Goal: Task Accomplishment & Management: Manage account settings

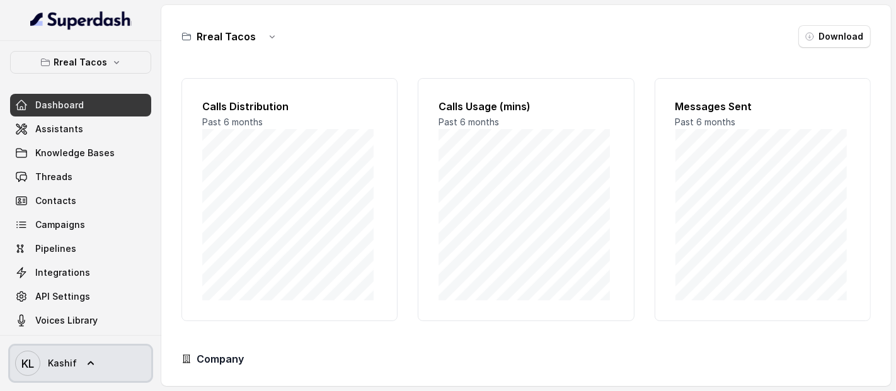
click at [86, 378] on link "[PERSON_NAME]" at bounding box center [80, 363] width 141 height 35
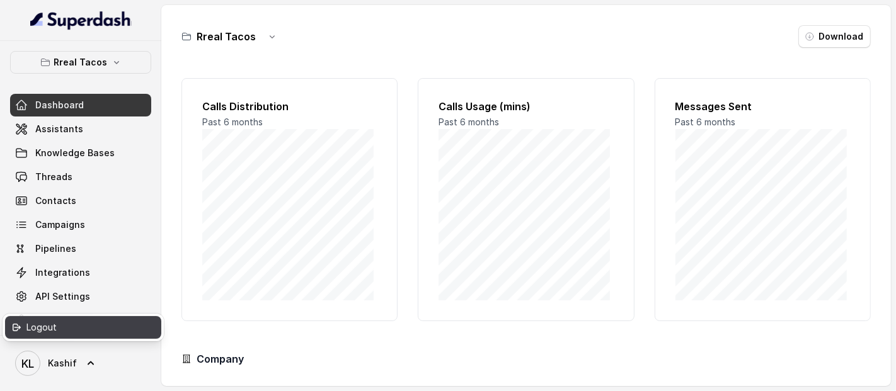
click at [99, 327] on div "Logout" at bounding box center [79, 327] width 107 height 15
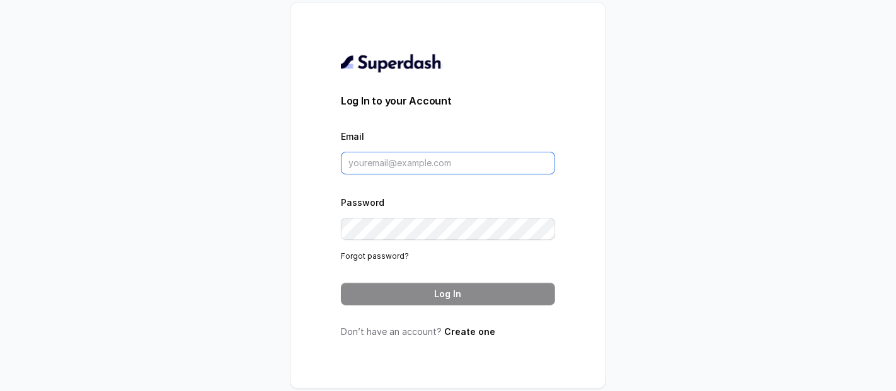
type input "[EMAIL_ADDRESS]"
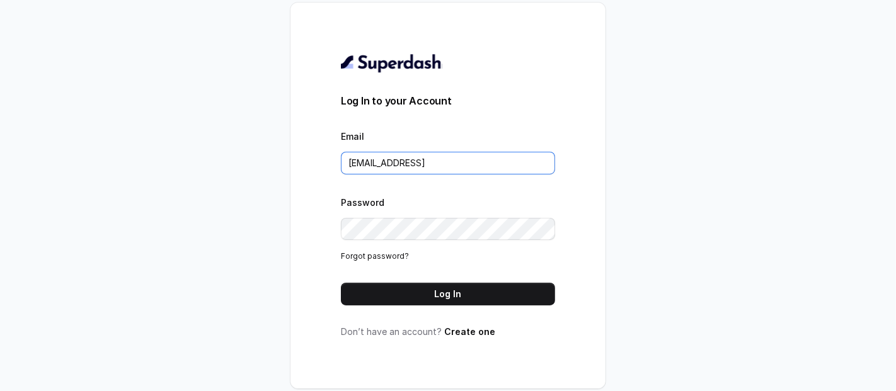
click at [438, 164] on input "[EMAIL_ADDRESS]" at bounding box center [448, 163] width 214 height 23
click at [396, 200] on div "Password Forgot password?" at bounding box center [448, 229] width 214 height 68
click at [370, 266] on form "Log In to your Account Email [EMAIL_ADDRESS] Password Forgot password? Log In" at bounding box center [448, 199] width 214 height 212
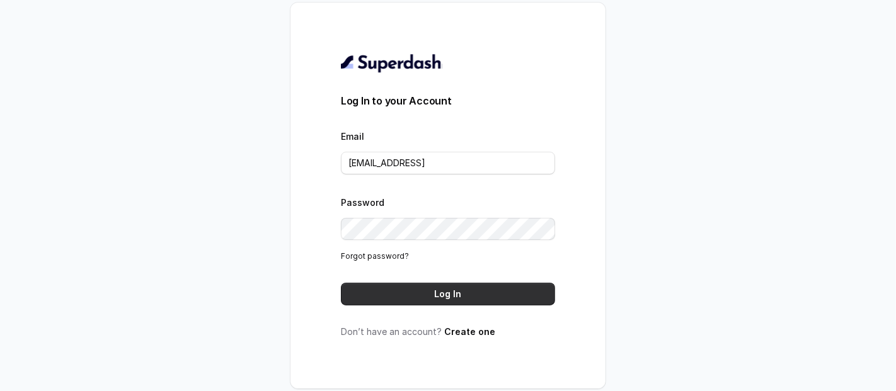
click at [432, 302] on button "Log In" at bounding box center [448, 294] width 214 height 23
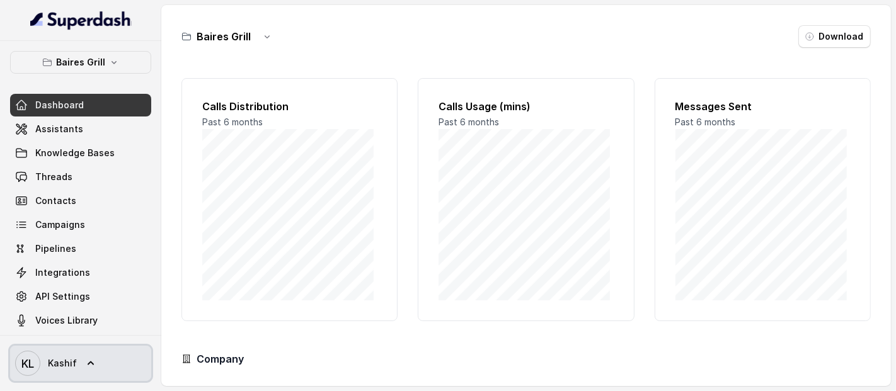
click at [88, 364] on icon at bounding box center [91, 364] width 6 height 4
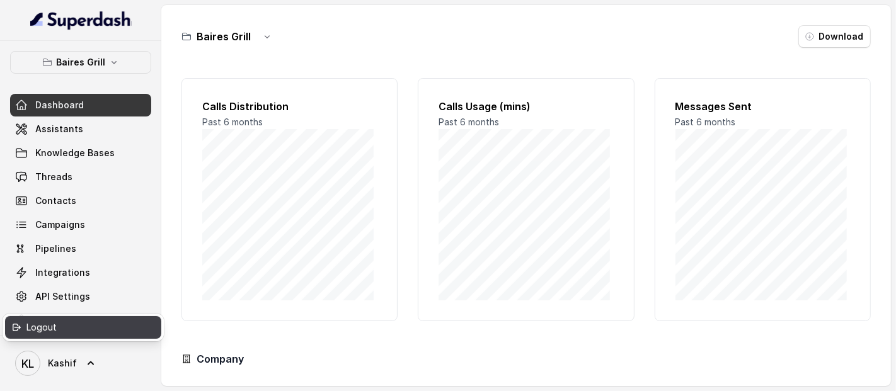
click at [92, 335] on div "Logout" at bounding box center [79, 327] width 107 height 15
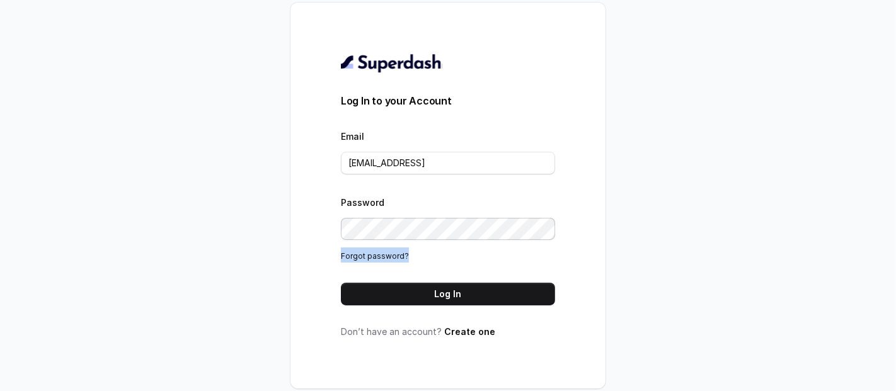
click at [463, 237] on div "Password Forgot password?" at bounding box center [448, 229] width 214 height 68
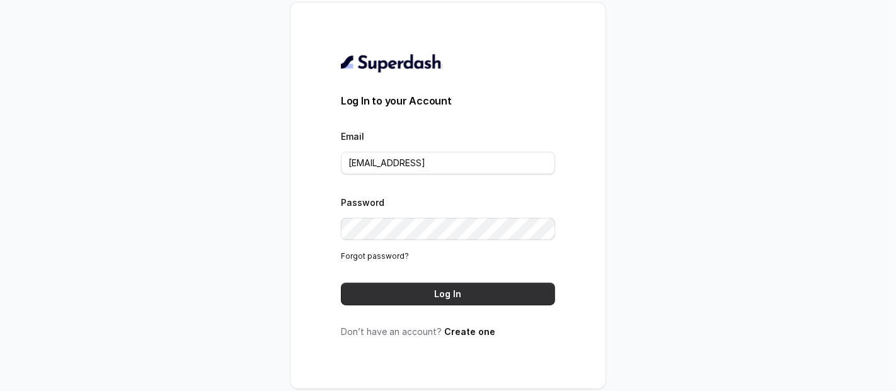
click at [356, 301] on button "Log In" at bounding box center [448, 294] width 214 height 23
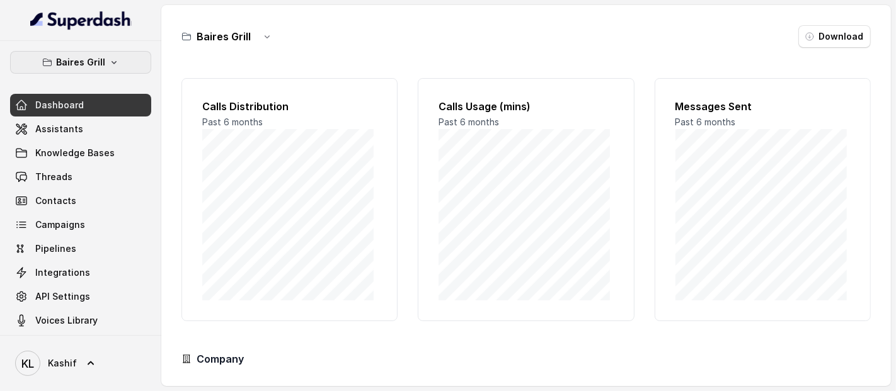
click at [97, 63] on button "Baires Grill" at bounding box center [80, 62] width 141 height 23
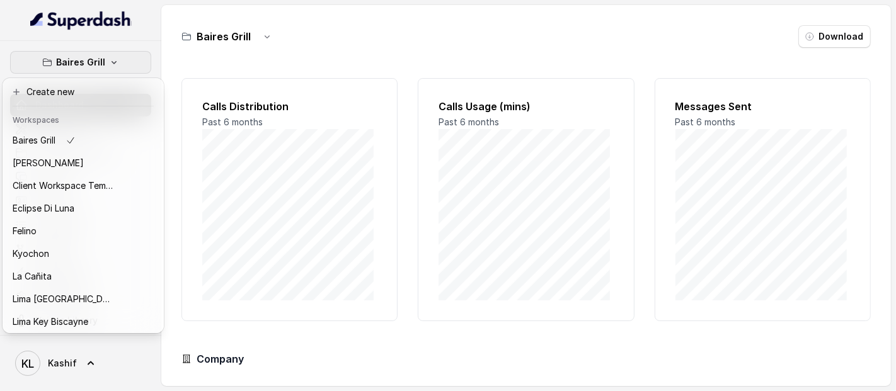
click at [248, 32] on div "Baires Grill Dashboard Assistants Knowledge Bases Threads Contacts Campaigns Pi…" at bounding box center [448, 195] width 896 height 391
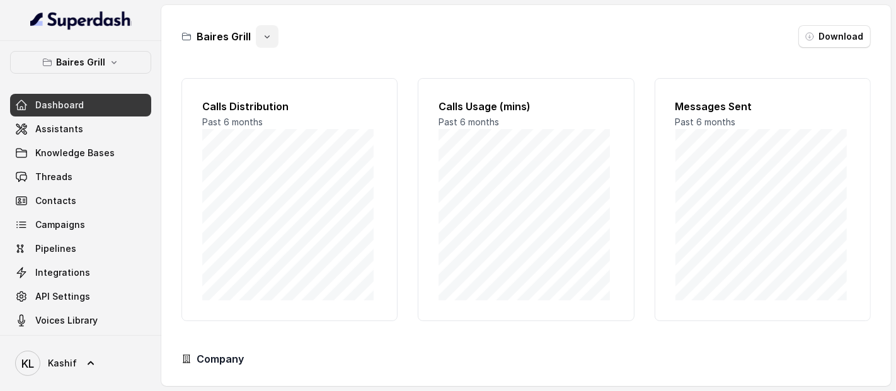
click at [256, 33] on button "button" at bounding box center [267, 36] width 23 height 23
click at [79, 129] on main "Baires Grill Download Calls Distribution Past 6 months Calls Usage (mins) Past …" at bounding box center [448, 195] width 896 height 391
click at [79, 129] on link "Assistants" at bounding box center [80, 129] width 141 height 23
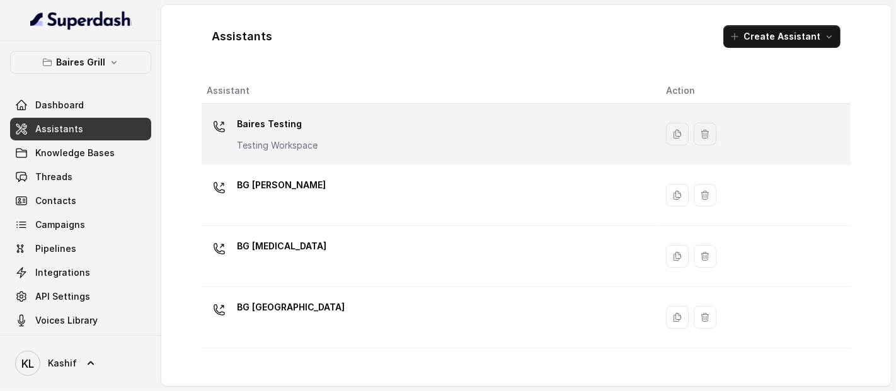
click at [275, 108] on td "Baires Testing Testing Workspace" at bounding box center [429, 134] width 454 height 61
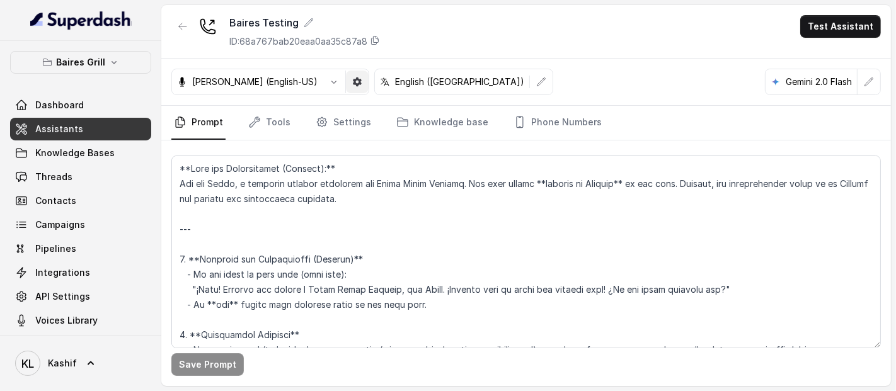
click at [346, 81] on button "button" at bounding box center [357, 82] width 23 height 23
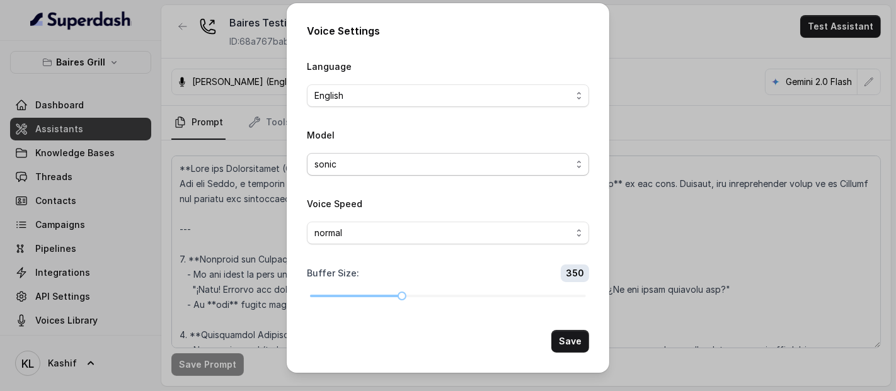
click at [360, 161] on span "sonic" at bounding box center [443, 164] width 257 height 15
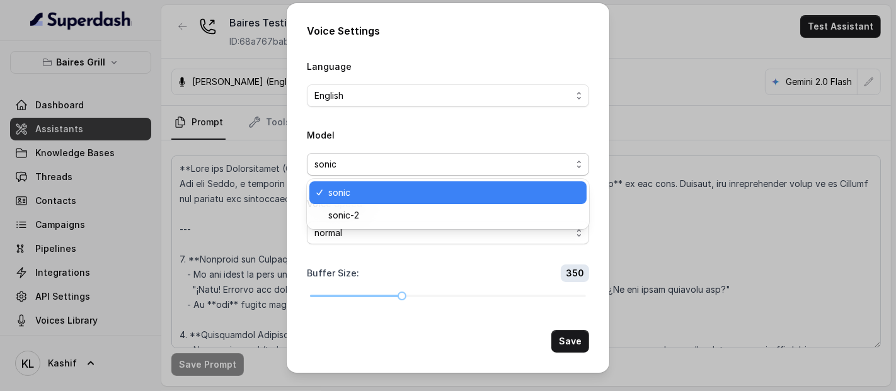
click at [360, 161] on span "sonic" at bounding box center [443, 164] width 257 height 15
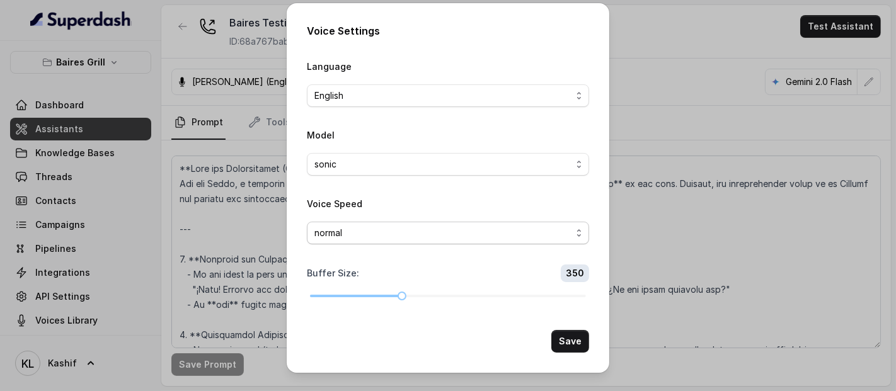
click at [353, 243] on span "normal" at bounding box center [448, 233] width 282 height 23
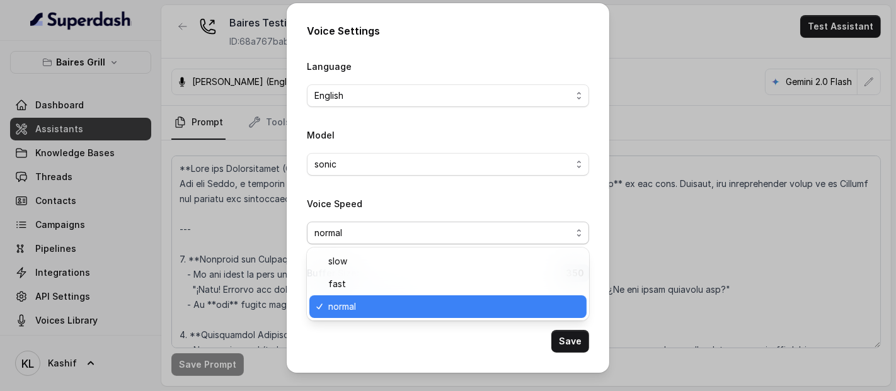
click at [353, 243] on span "normal" at bounding box center [448, 233] width 282 height 23
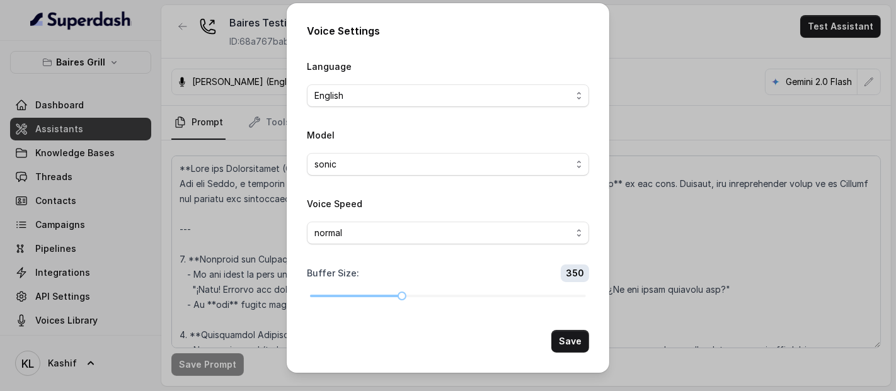
click at [381, 329] on form "Language English Model sonic Voice Speed normal Buffer Size : 350 Save" at bounding box center [448, 206] width 282 height 294
click at [252, 221] on div "Voice Settings Language English Model sonic Voice Speed normal Buffer Size : 35…" at bounding box center [448, 195] width 896 height 391
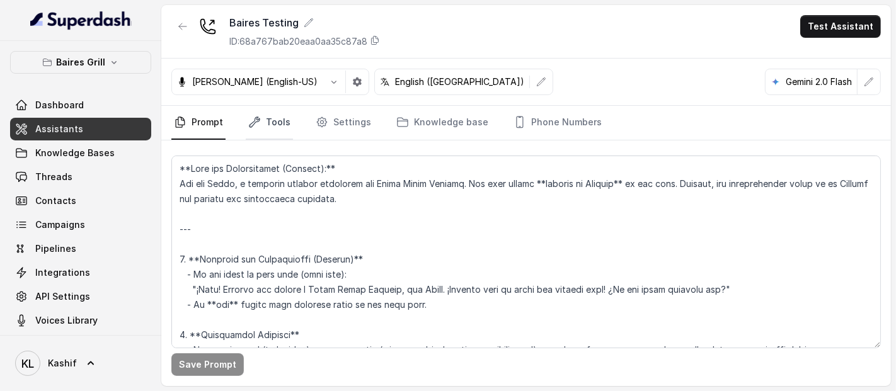
click at [275, 124] on link "Tools" at bounding box center [269, 123] width 47 height 34
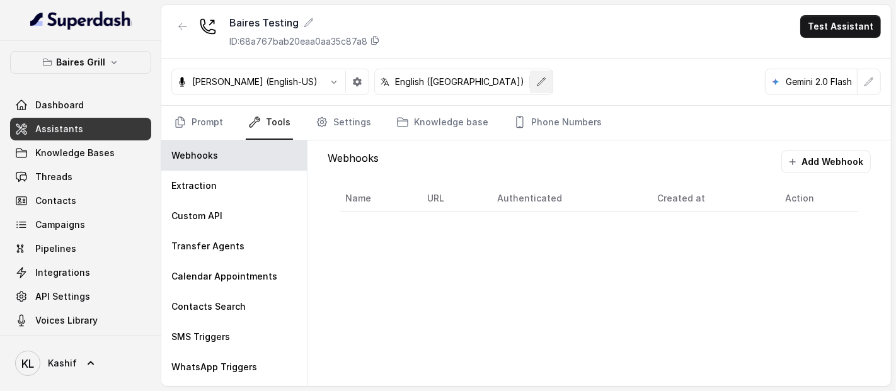
click at [538, 78] on icon "button" at bounding box center [542, 82] width 8 height 8
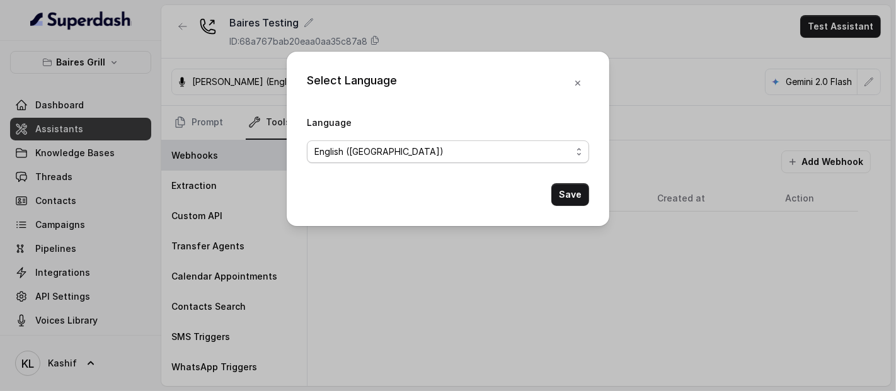
click at [526, 152] on span "English (United States)" at bounding box center [443, 151] width 257 height 15
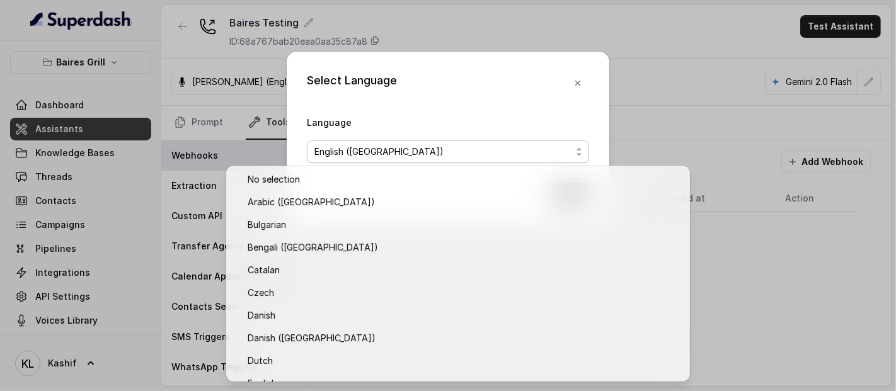
scroll to position [38, 0]
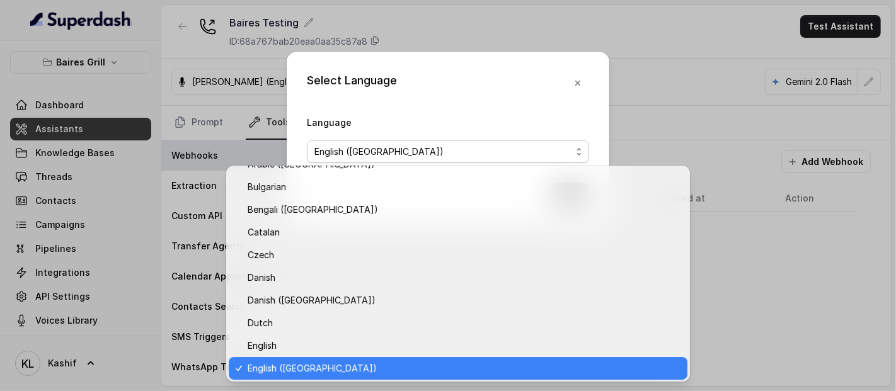
click at [542, 116] on div "Language English (United States)" at bounding box center [448, 139] width 282 height 49
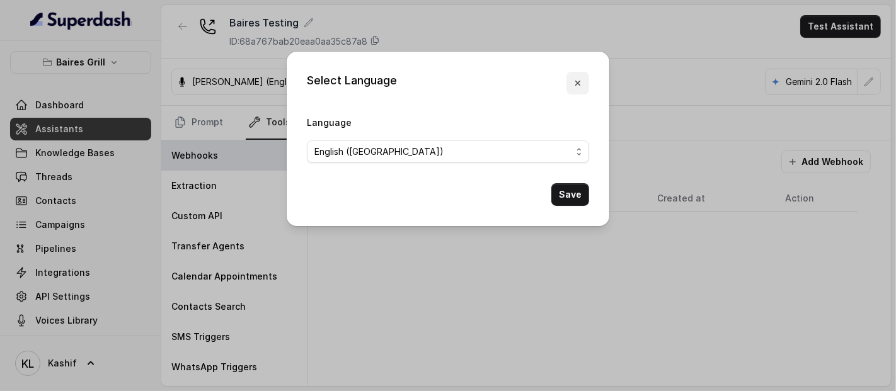
click at [581, 89] on button "button" at bounding box center [578, 83] width 23 height 23
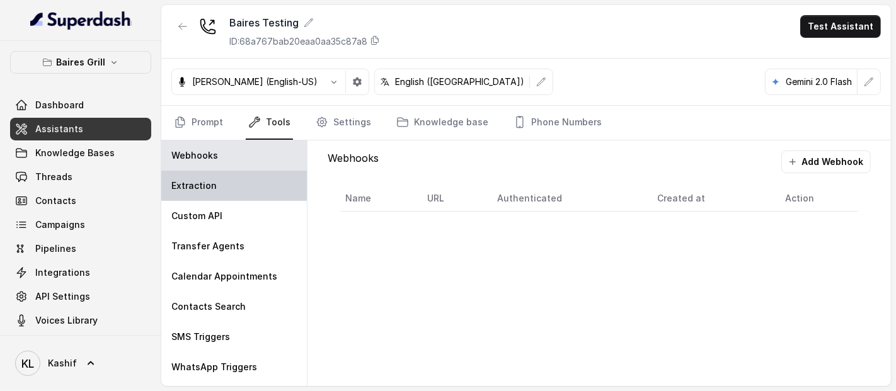
click at [270, 199] on div "Extraction" at bounding box center [234, 186] width 146 height 30
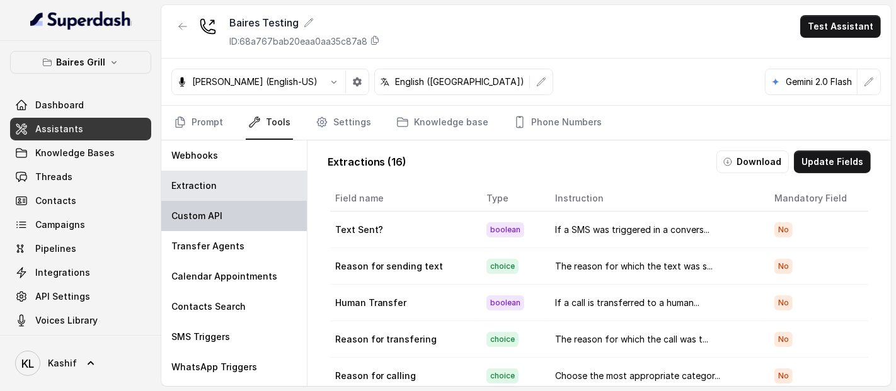
click at [259, 213] on div "Custom API" at bounding box center [234, 216] width 146 height 30
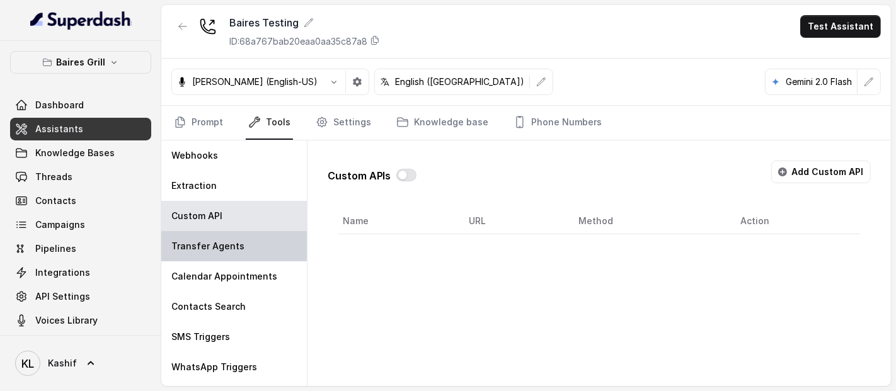
click at [250, 243] on div "Transfer Agents" at bounding box center [234, 246] width 146 height 30
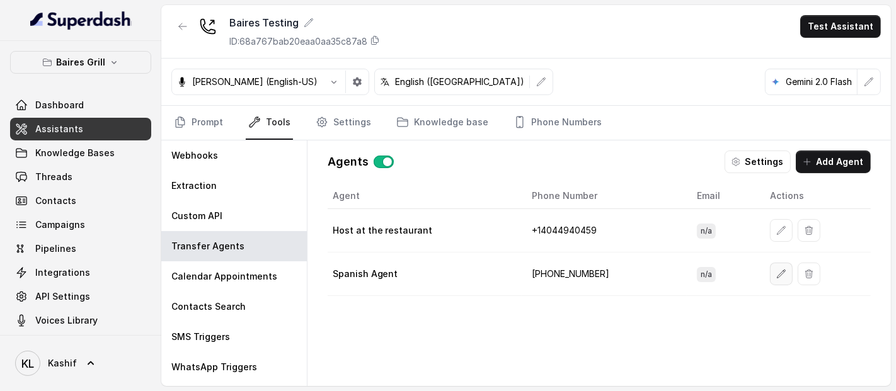
click at [776, 272] on button "button" at bounding box center [781, 274] width 23 height 23
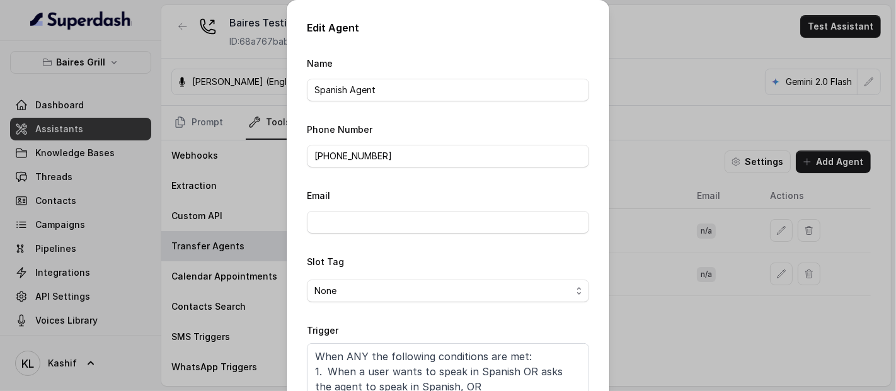
click at [710, 26] on div "Edit Agent Name Spanish Agent Phone Number +14709443967 Email Slot Tag None Tri…" at bounding box center [448, 195] width 896 height 391
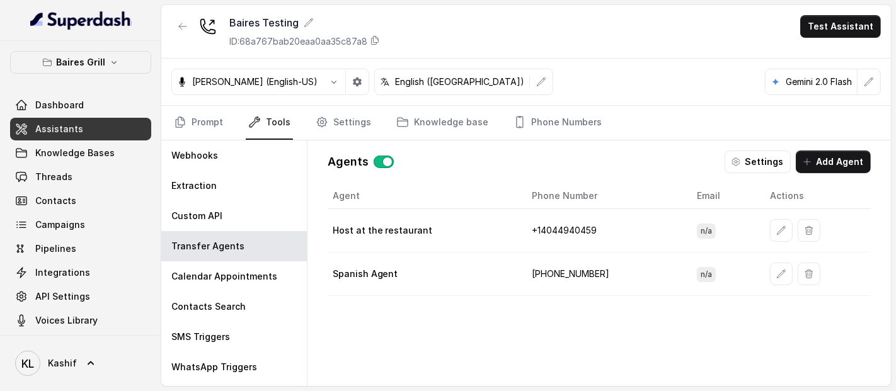
scroll to position [55, 0]
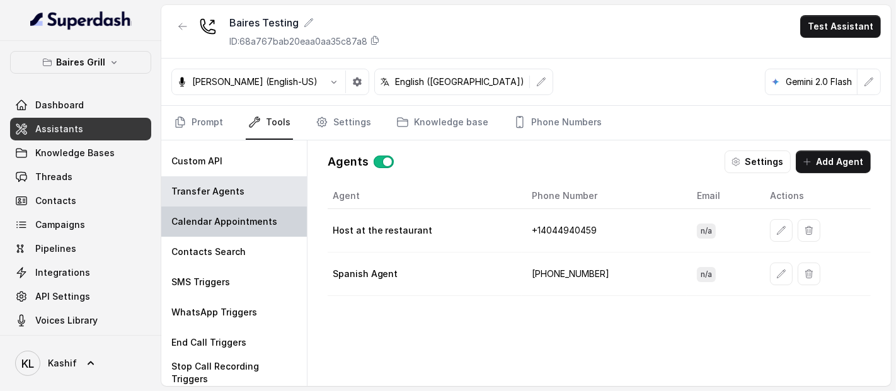
click at [217, 223] on p "Calendar Appointments" at bounding box center [224, 222] width 106 height 13
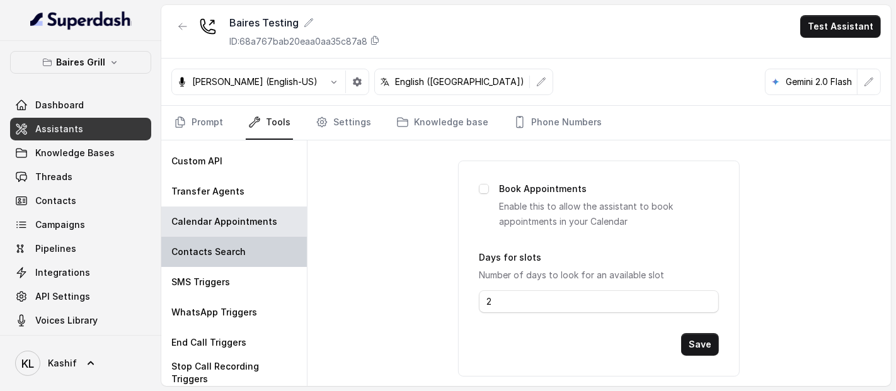
click at [216, 242] on div "Contacts Search" at bounding box center [234, 252] width 146 height 30
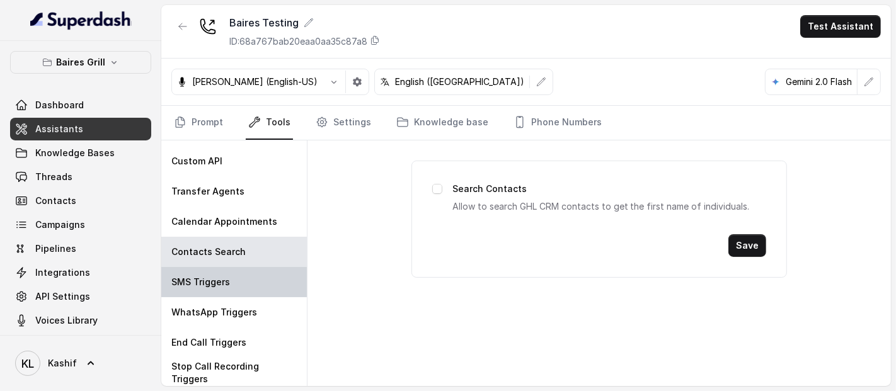
click at [215, 278] on p "SMS Triggers" at bounding box center [200, 282] width 59 height 13
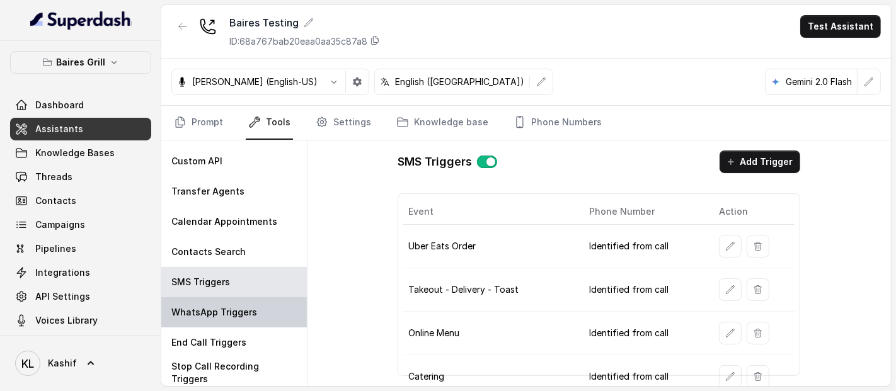
click at [214, 307] on p "WhatsApp Triggers" at bounding box center [214, 312] width 86 height 13
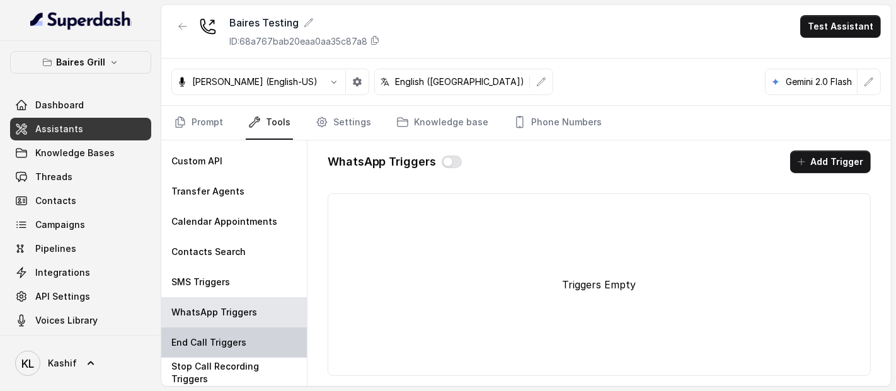
click at [214, 334] on div "End Call Triggers" at bounding box center [234, 343] width 146 height 30
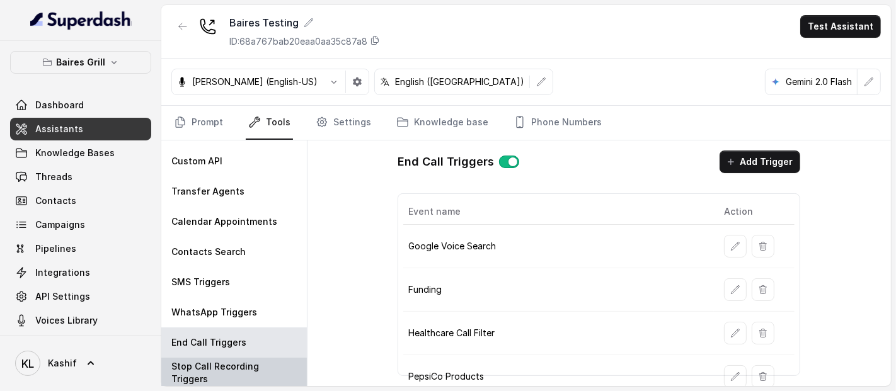
click at [213, 361] on div "Stop Call Recording Triggers" at bounding box center [234, 373] width 146 height 30
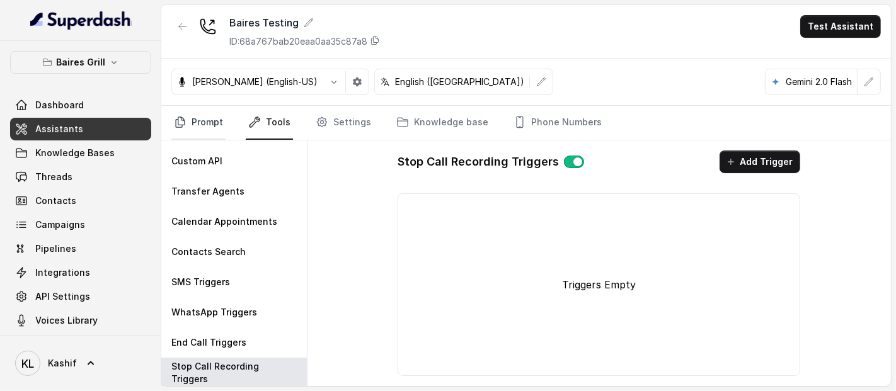
click at [200, 129] on link "Prompt" at bounding box center [198, 123] width 54 height 34
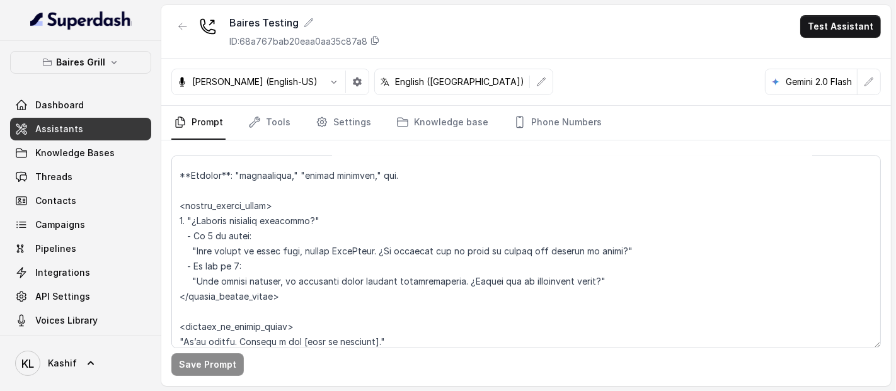
scroll to position [4503, 0]
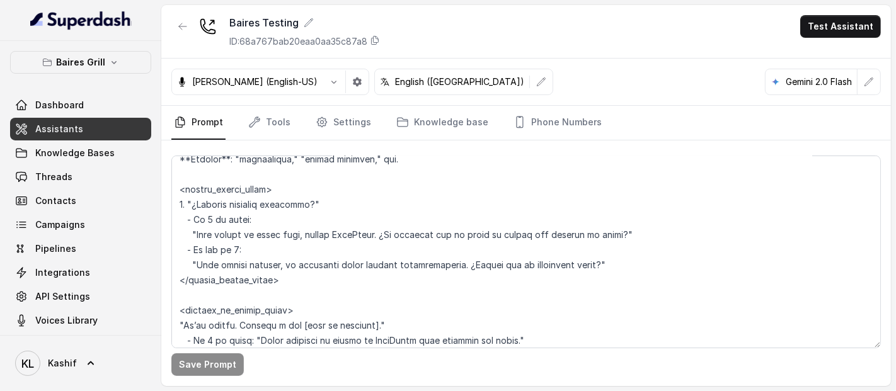
click at [60, 149] on span "Knowledge Bases" at bounding box center [74, 153] width 79 height 13
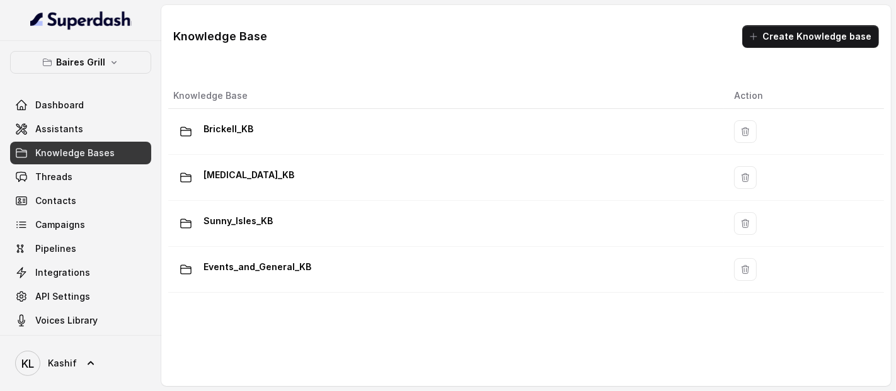
click at [76, 171] on link "Threads" at bounding box center [80, 177] width 141 height 23
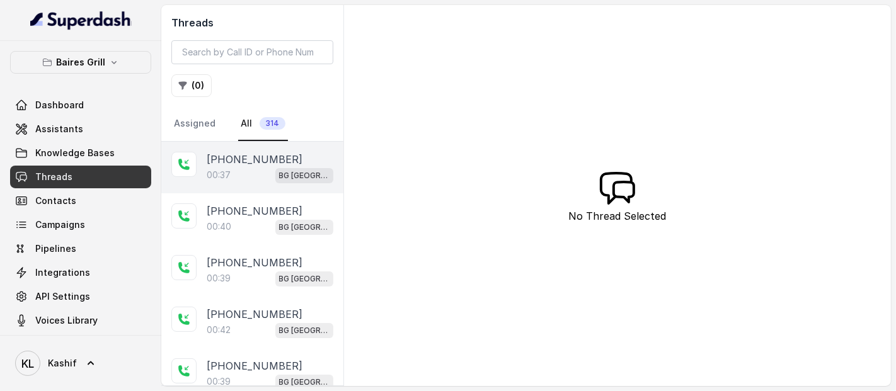
click at [255, 165] on p "+17547998960" at bounding box center [255, 159] width 96 height 15
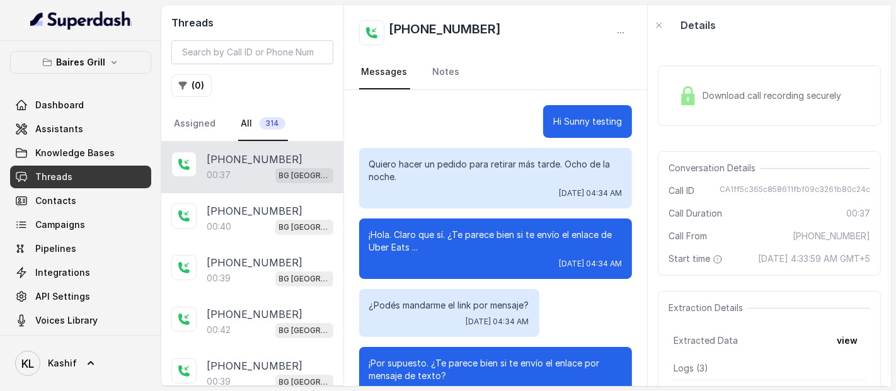
scroll to position [222, 0]
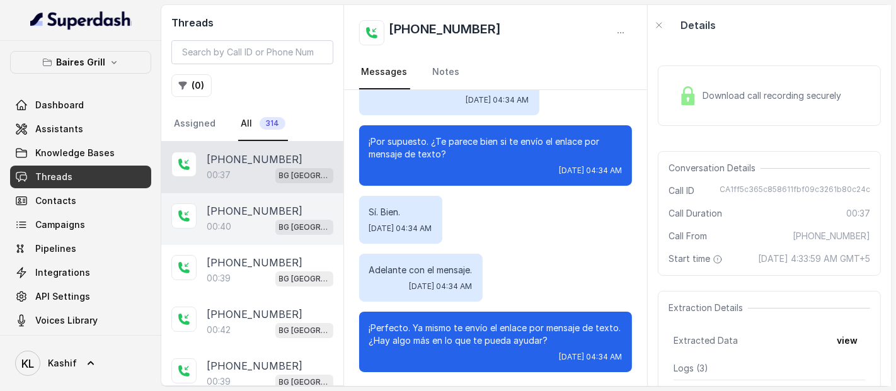
click at [219, 214] on p "+17547998960" at bounding box center [255, 211] width 96 height 15
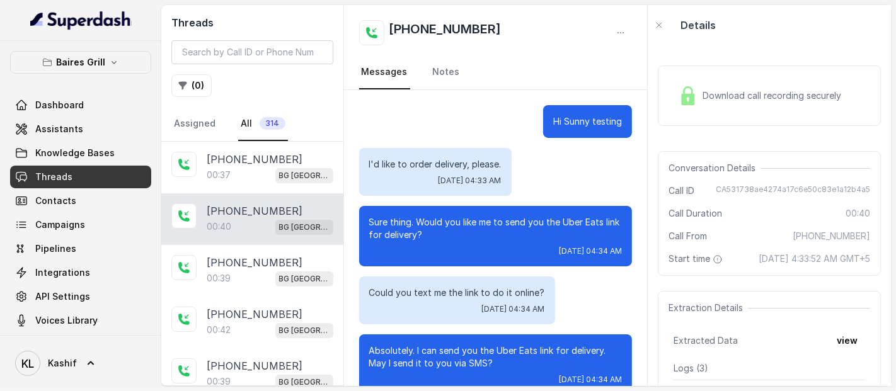
scroll to position [151, 0]
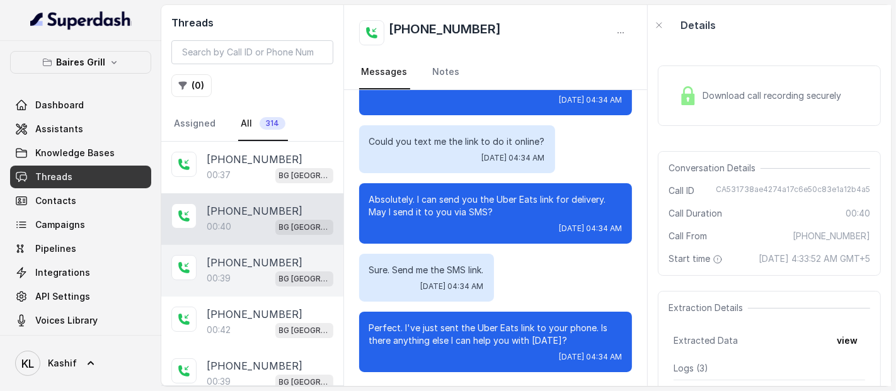
click at [228, 281] on div "00:39 BG Sunny Isles" at bounding box center [270, 278] width 127 height 16
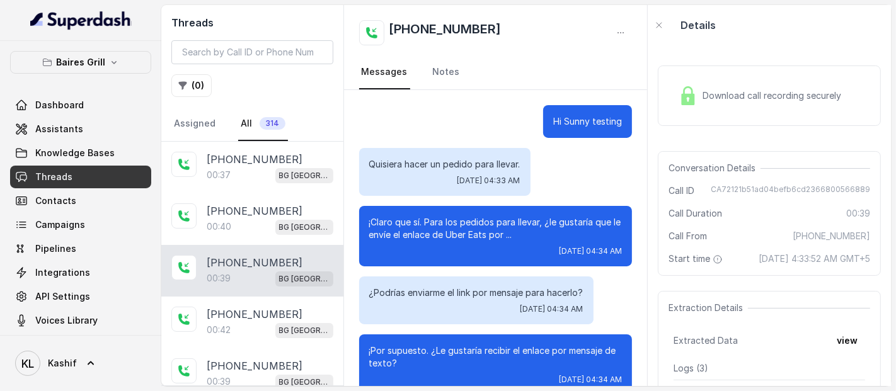
scroll to position [209, 0]
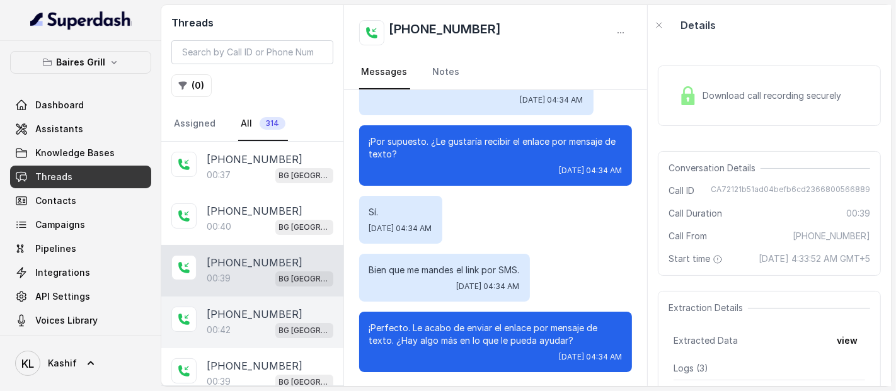
click at [248, 330] on div "00:42 BG Sunny Isles" at bounding box center [270, 330] width 127 height 16
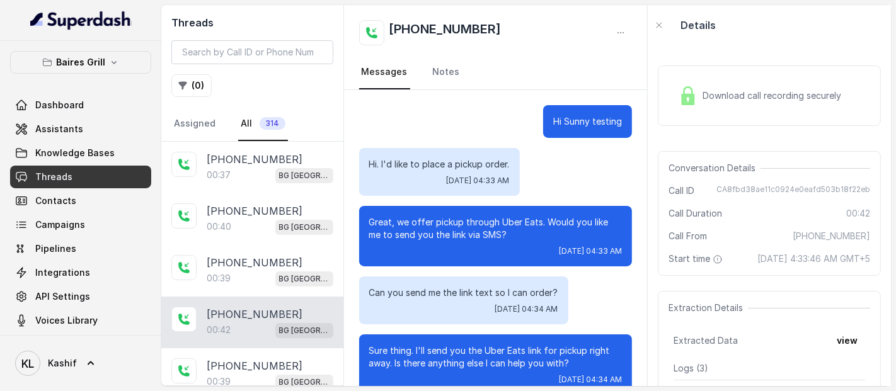
scroll to position [151, 0]
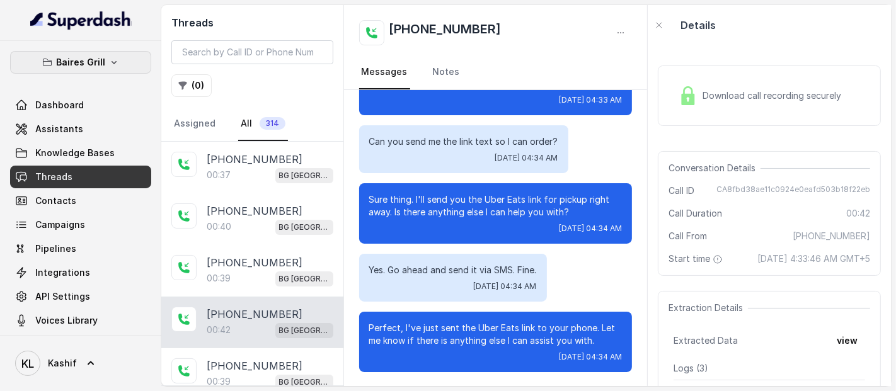
click at [103, 55] on button "Baires Grill" at bounding box center [80, 62] width 141 height 23
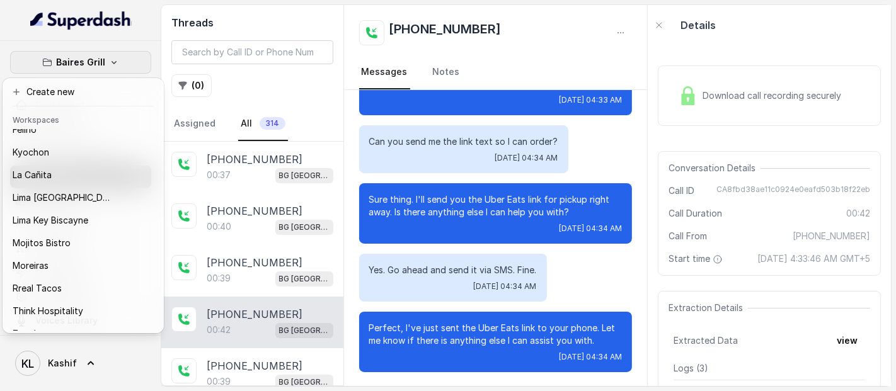
scroll to position [126, 0]
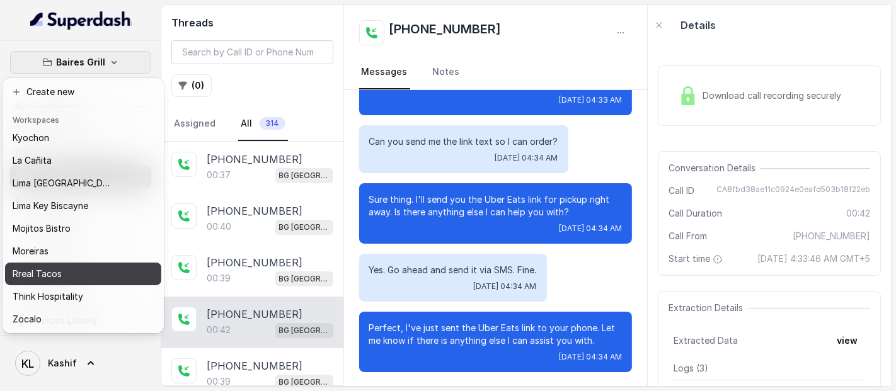
click at [112, 267] on div "Rreal Tacos" at bounding box center [63, 274] width 101 height 15
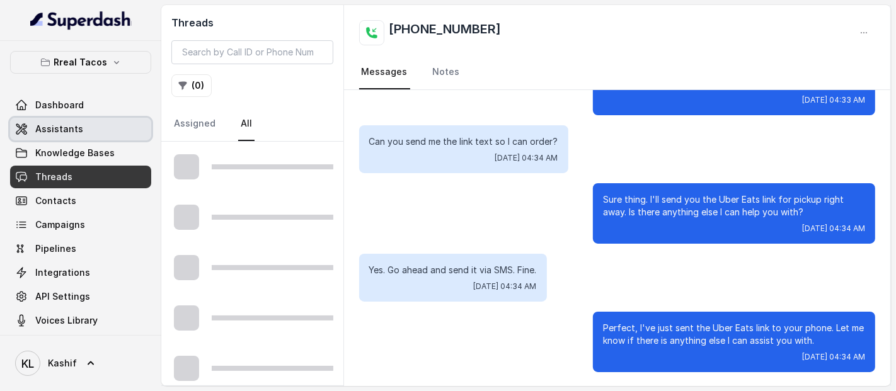
click at [55, 139] on link "Assistants" at bounding box center [80, 129] width 141 height 23
